Goal: Transaction & Acquisition: Purchase product/service

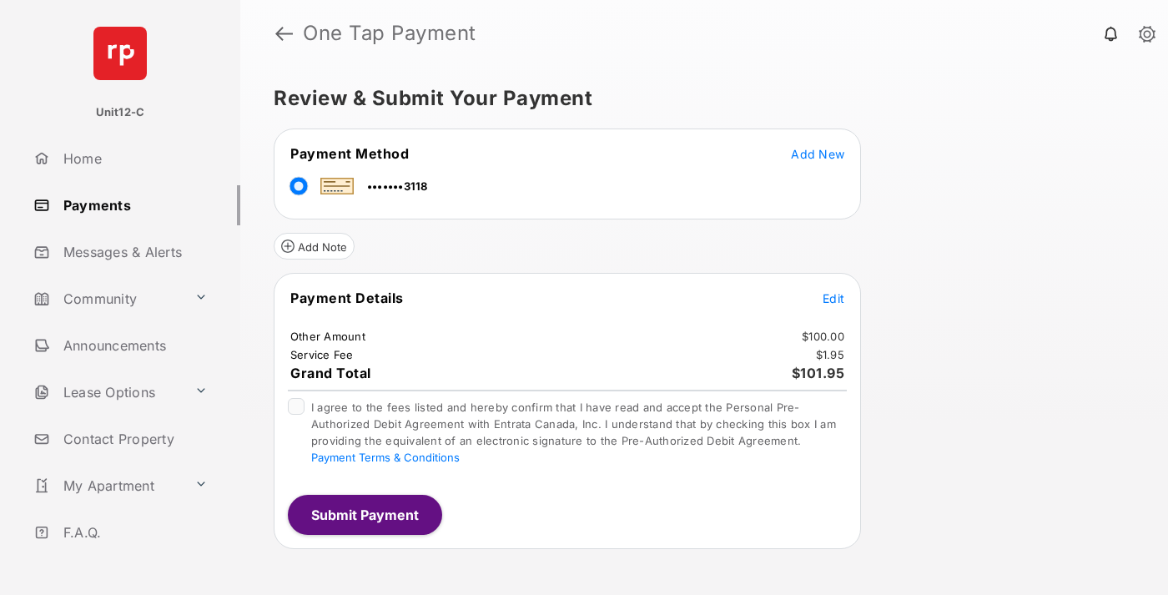
click at [364, 514] on button "Submit Payment" at bounding box center [365, 515] width 154 height 40
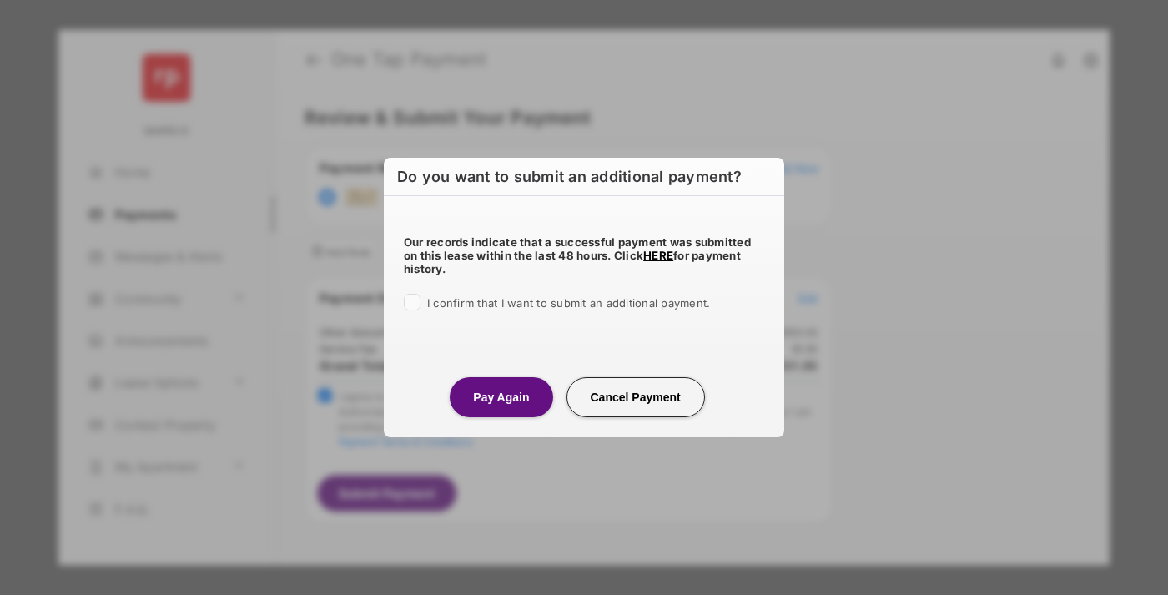
click at [500, 396] on button "Pay Again" at bounding box center [501, 397] width 103 height 40
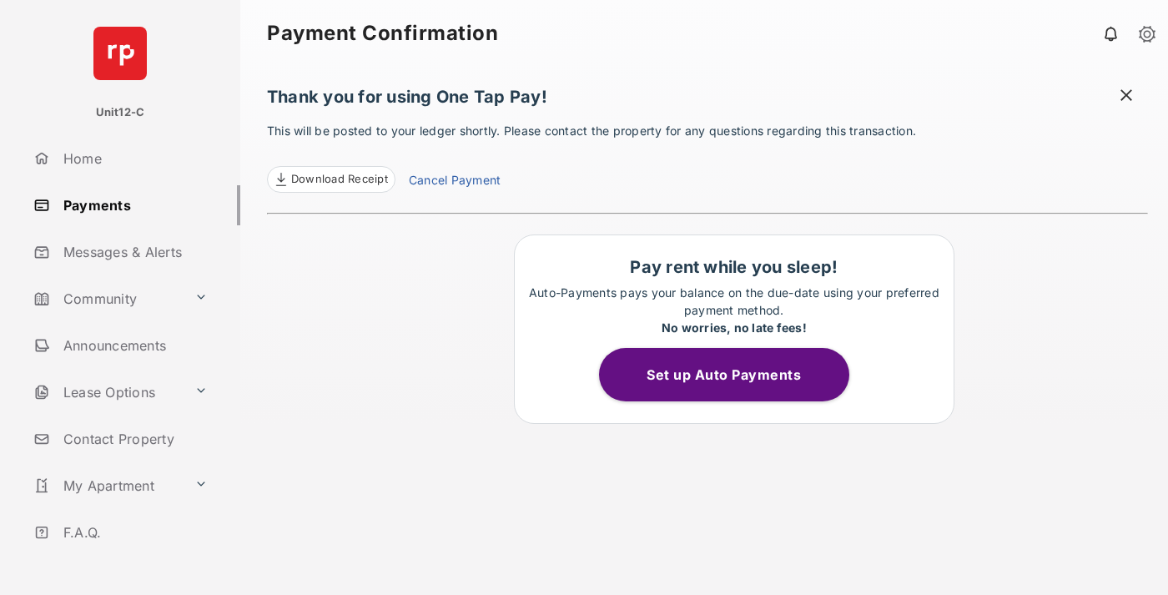
click at [1126, 97] on span at bounding box center [1126, 97] width 17 height 21
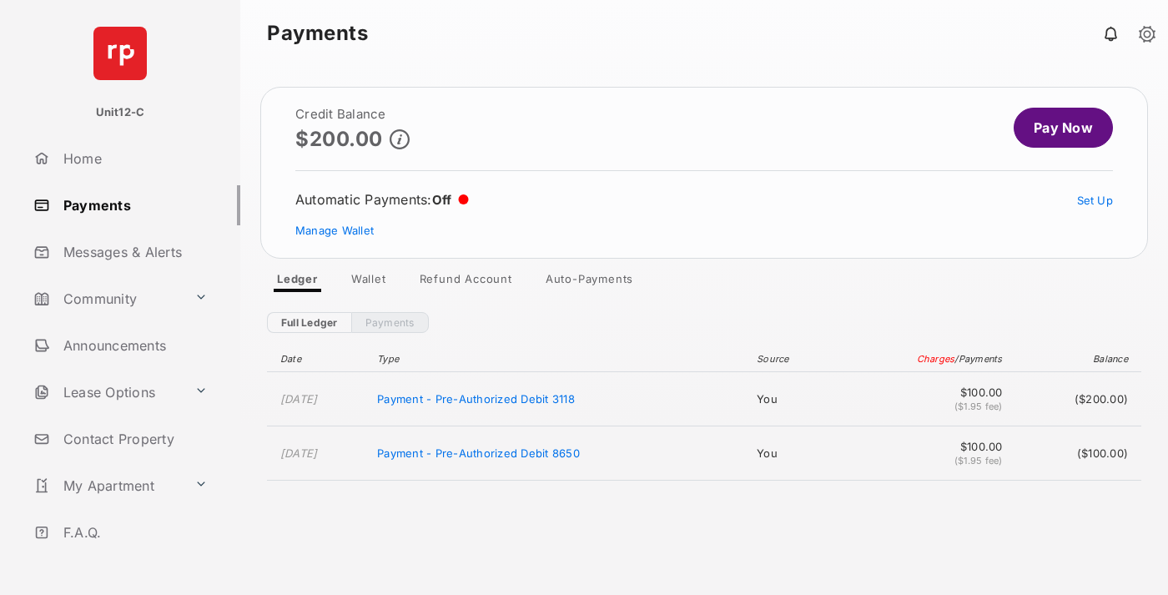
click at [334, 230] on link "Manage Wallet" at bounding box center [334, 230] width 78 height 13
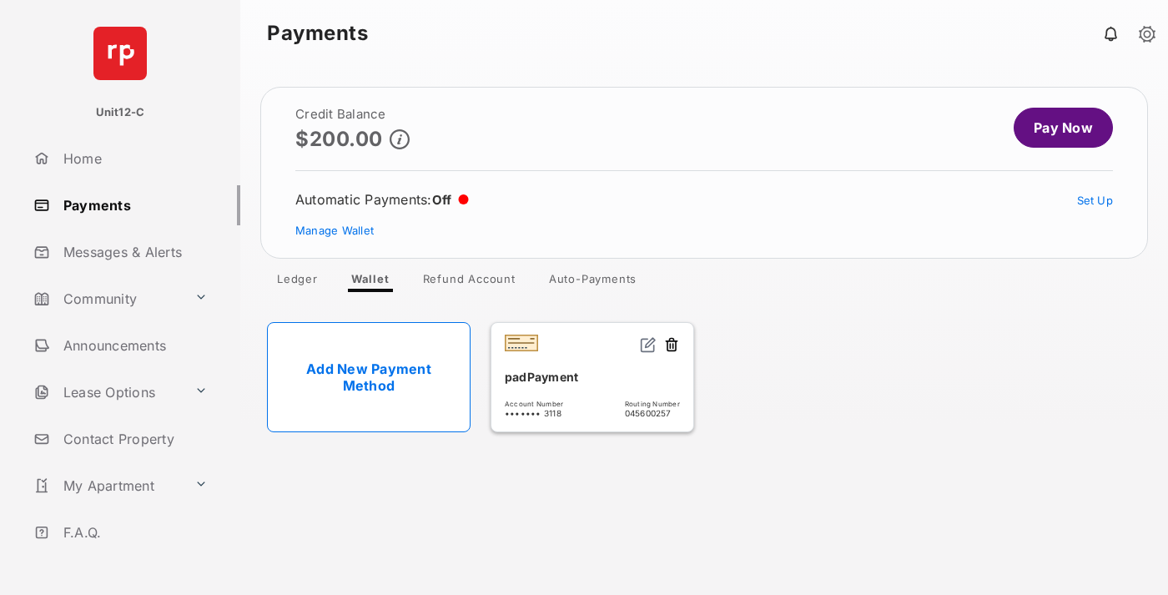
click at [671, 345] on button at bounding box center [671, 345] width 17 height 19
